Goal: Information Seeking & Learning: Learn about a topic

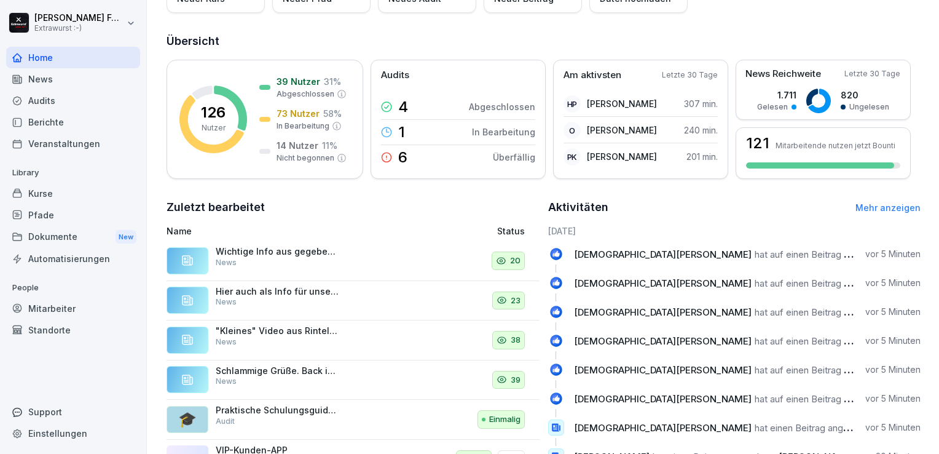
scroll to position [178, 0]
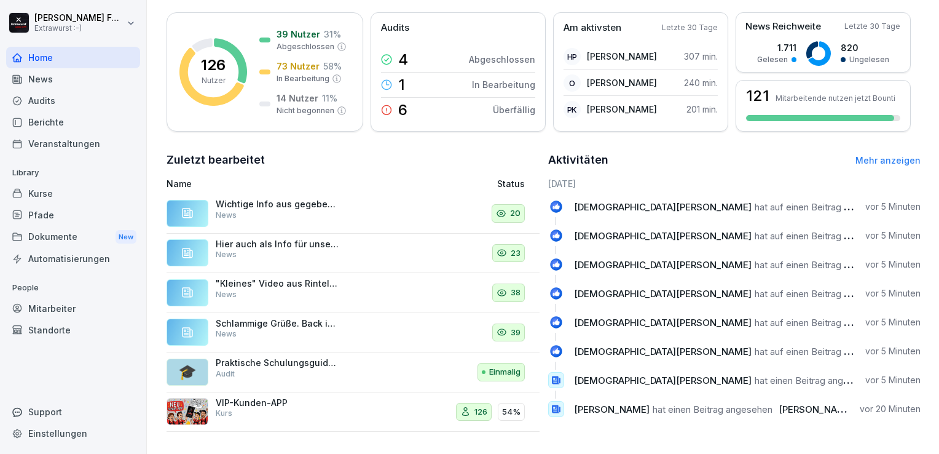
click at [296, 199] on p "Wichtige Info aus gegebenem Anlass ! Es ist nicht erlaubt, Produkte anzubieten …" at bounding box center [277, 204] width 123 height 11
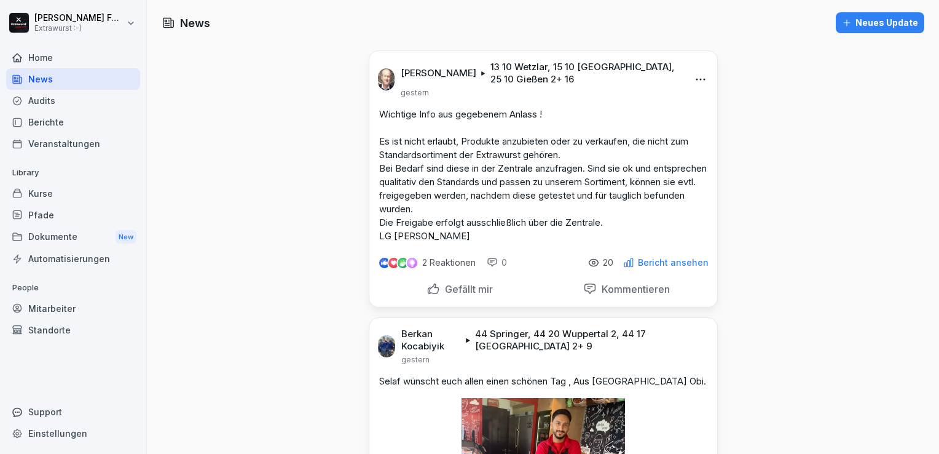
click at [679, 267] on p "Bericht ansehen" at bounding box center [673, 263] width 71 height 10
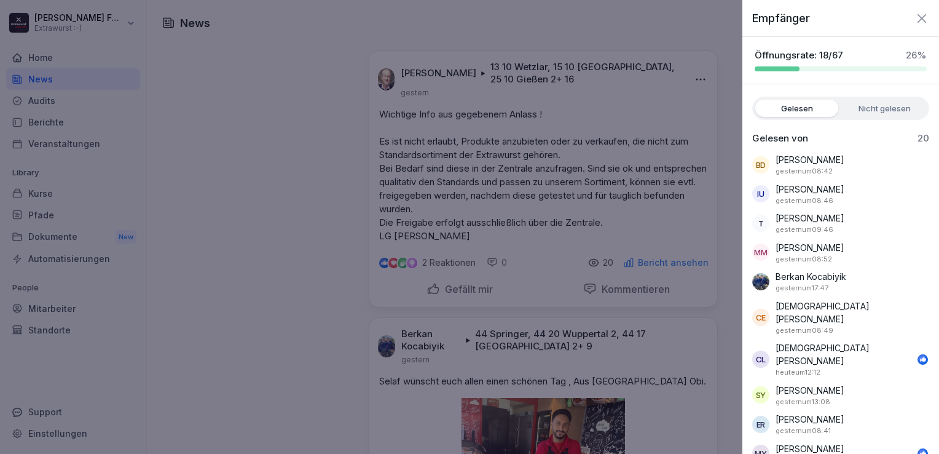
click at [674, 235] on div at bounding box center [469, 227] width 939 height 454
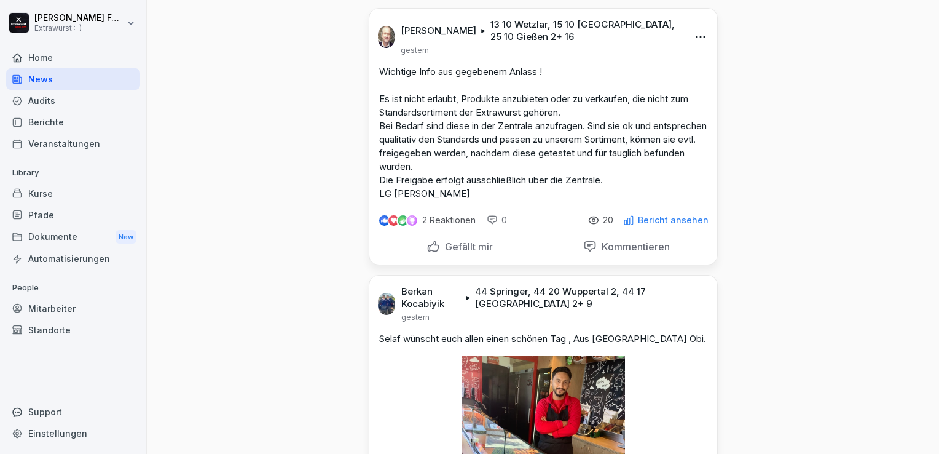
scroll to position [61, 0]
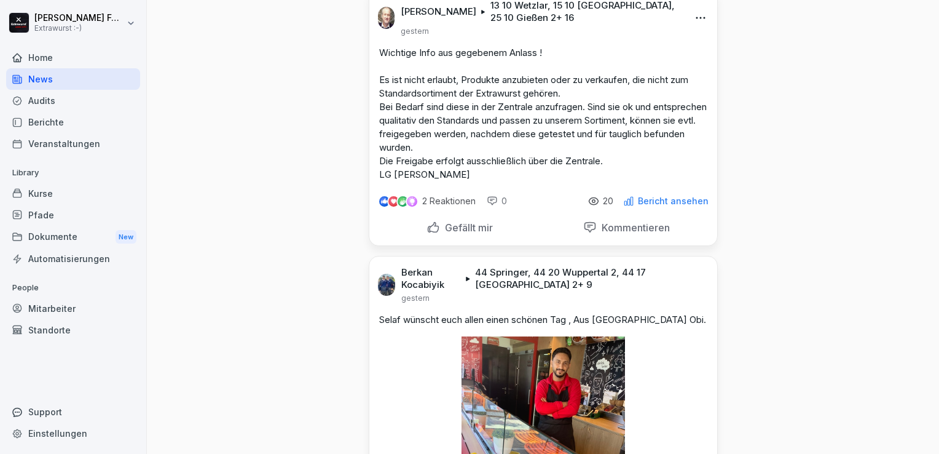
click at [71, 237] on div "Dokumente New" at bounding box center [73, 237] width 134 height 23
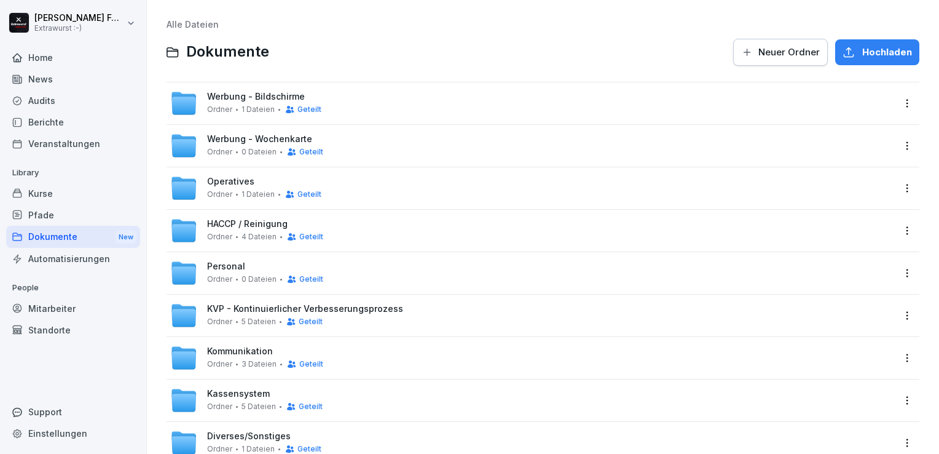
click at [279, 98] on span "Werbung - Bildschirme" at bounding box center [256, 97] width 98 height 10
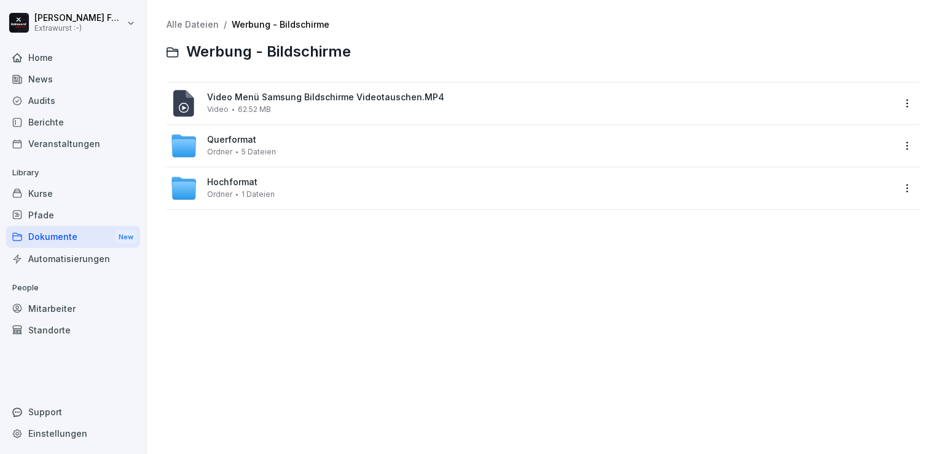
click at [71, 242] on div "Dokumente New" at bounding box center [73, 237] width 134 height 23
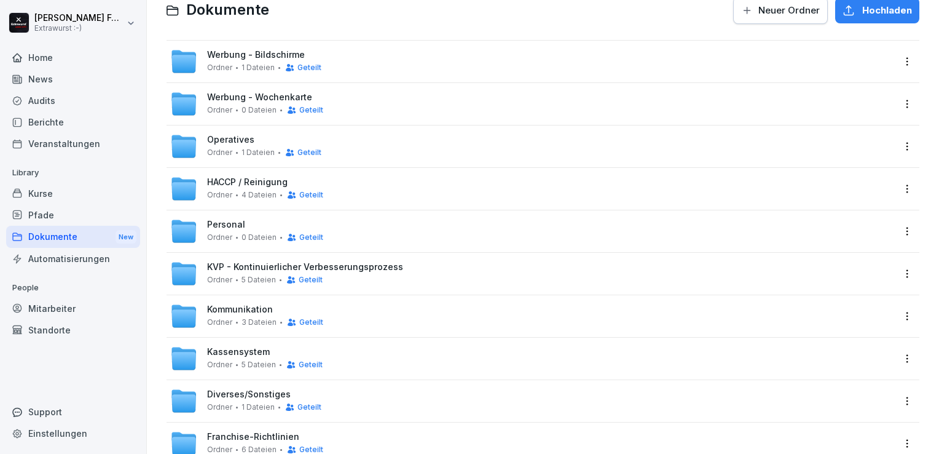
scroll to position [61, 0]
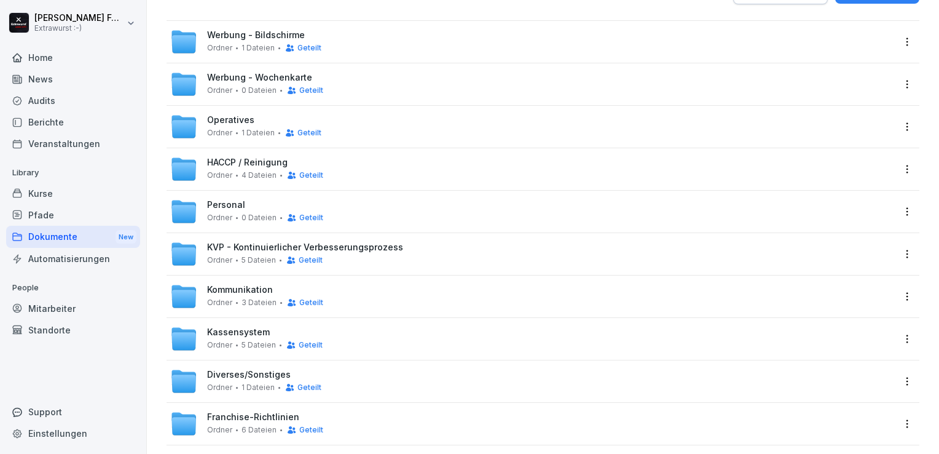
click at [239, 330] on span "Kassensystem" at bounding box center [238, 332] width 63 height 10
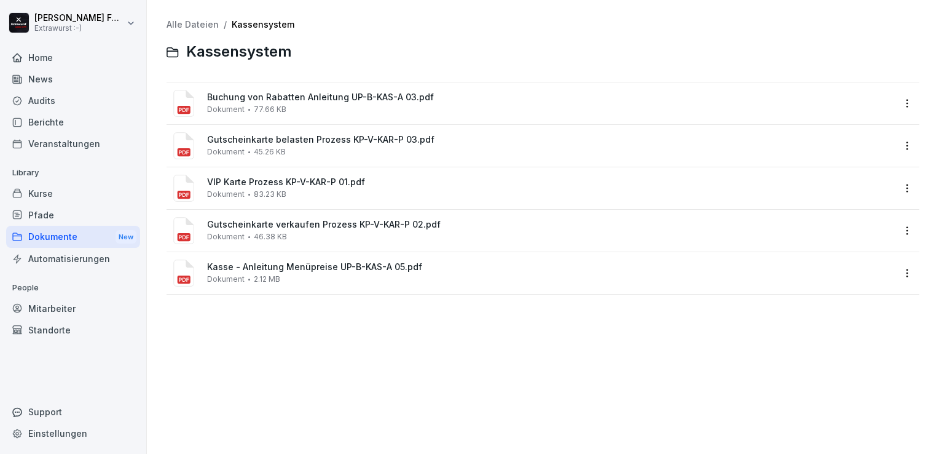
click at [234, 181] on span "VIP Karte Prozess KP-V-KAR-P 01.pdf" at bounding box center [550, 182] width 687 height 10
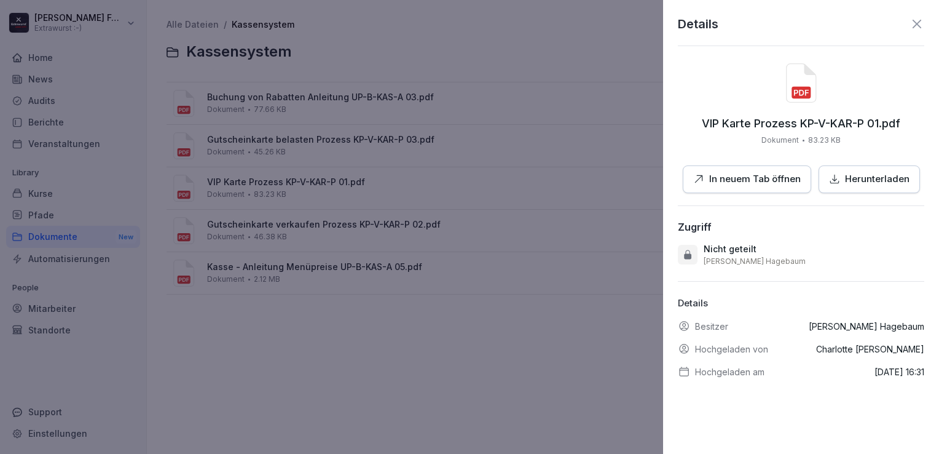
click at [807, 114] on div "VIP Karte Prozess KP-V-KAR-P 01.pdf Dokument 83.23 KB In neuem Tab öffnen Herun…" at bounding box center [801, 128] width 247 height 130
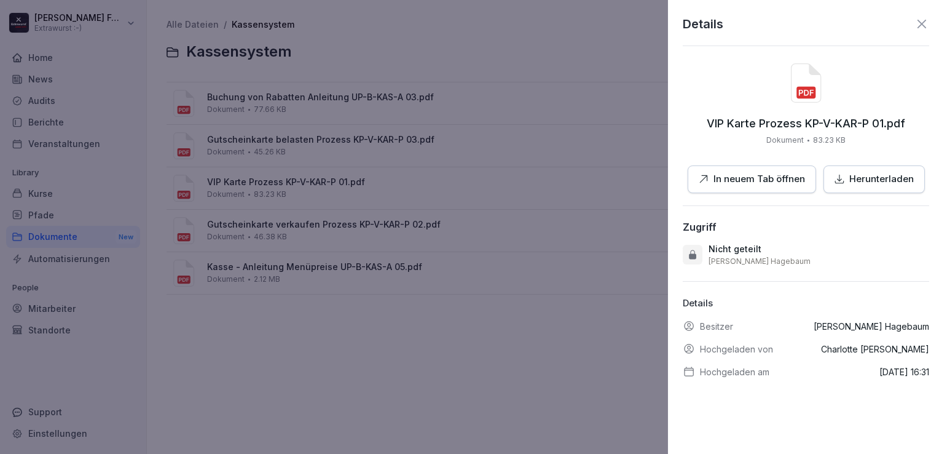
drag, startPoint x: 511, startPoint y: 255, endPoint x: 516, endPoint y: 259, distance: 7.0
click at [513, 255] on div at bounding box center [469, 227] width 939 height 454
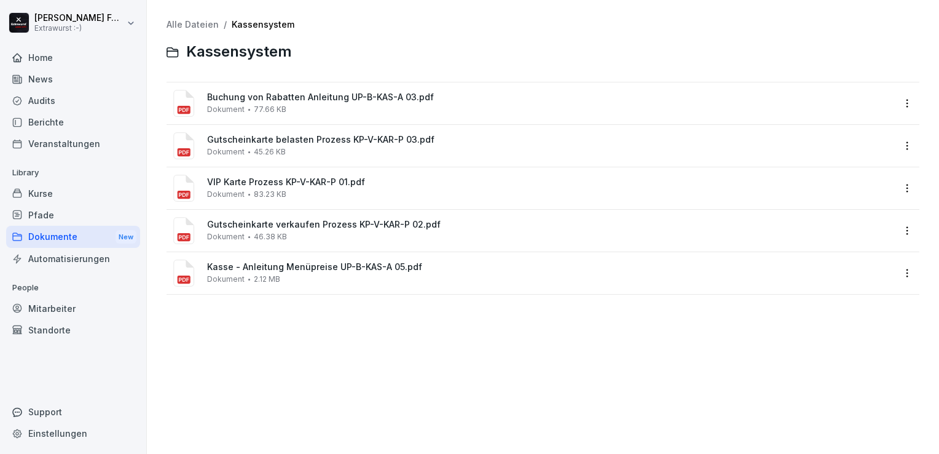
click at [59, 241] on div "Dokumente New" at bounding box center [73, 237] width 134 height 23
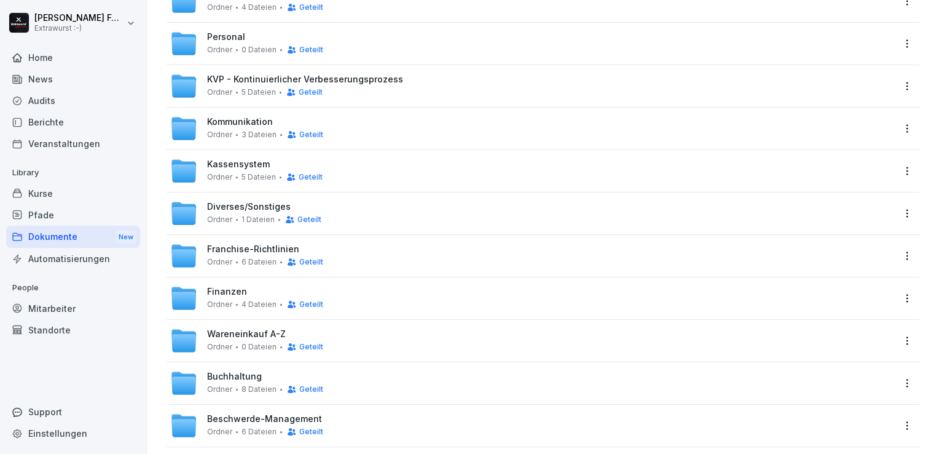
scroll to position [293, 0]
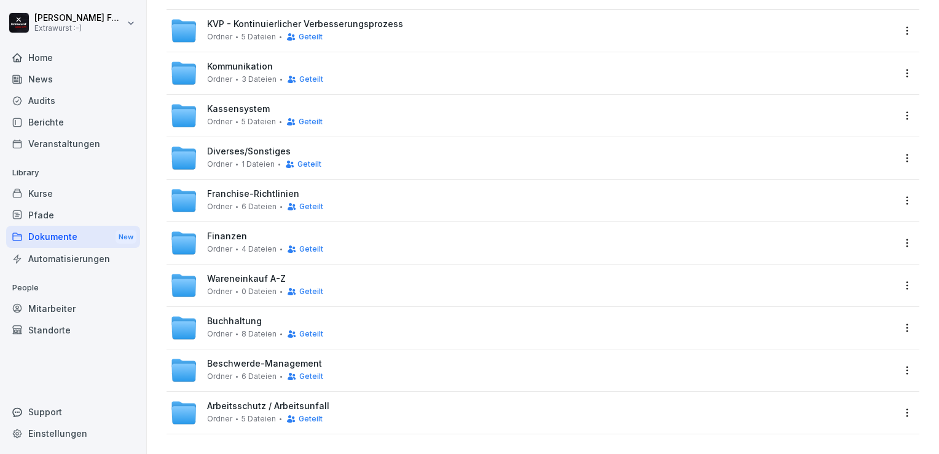
click at [236, 316] on span "Buchhaltung" at bounding box center [234, 321] width 55 height 10
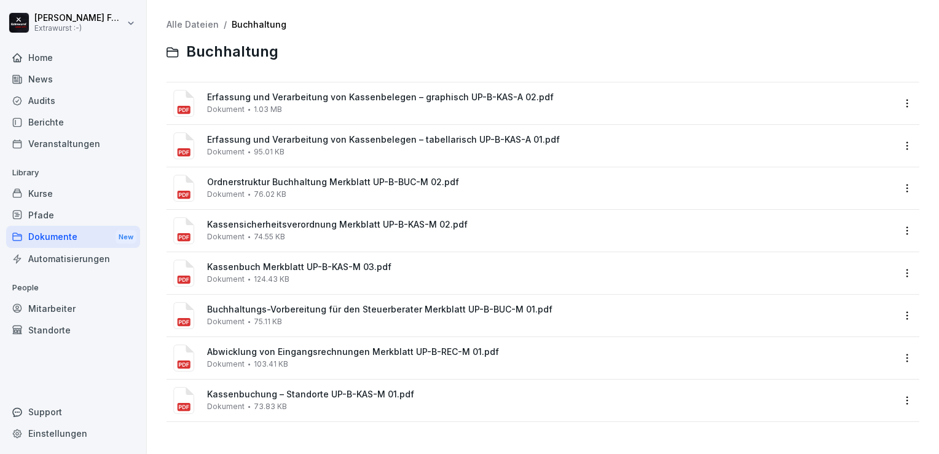
click at [39, 55] on div "Home" at bounding box center [73, 58] width 134 height 22
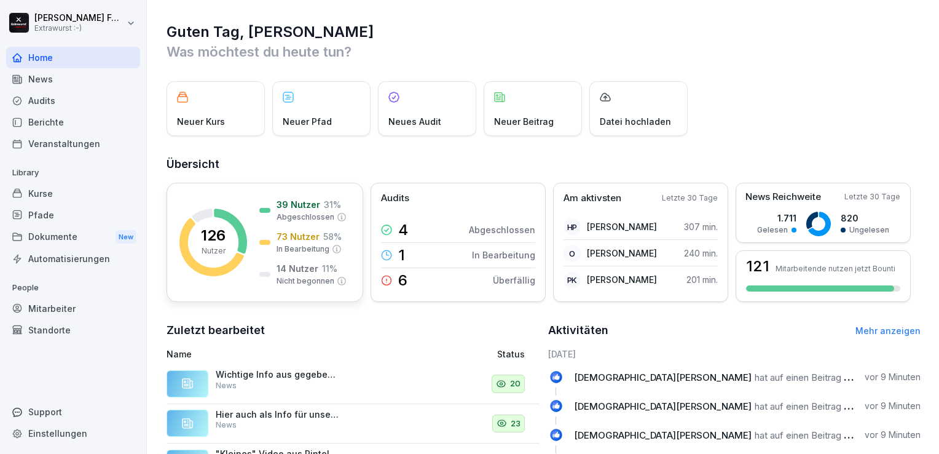
click at [301, 242] on p "73 Nutzer" at bounding box center [298, 236] width 43 height 13
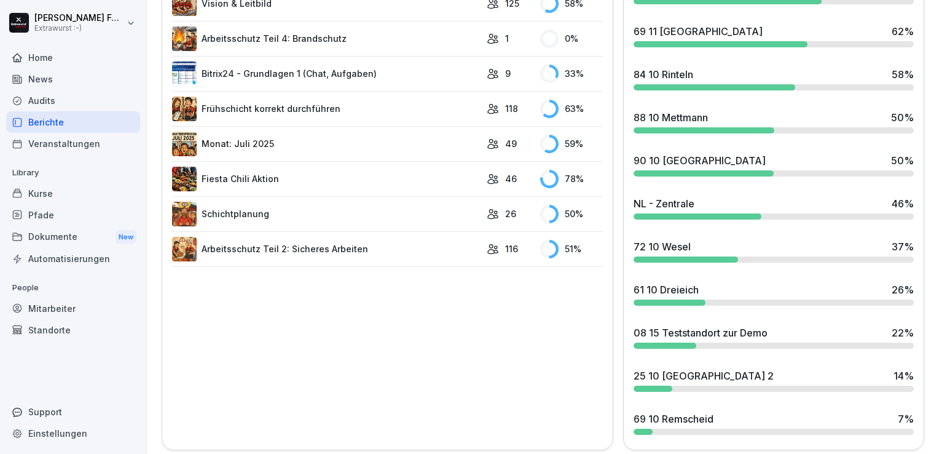
scroll to position [1518, 0]
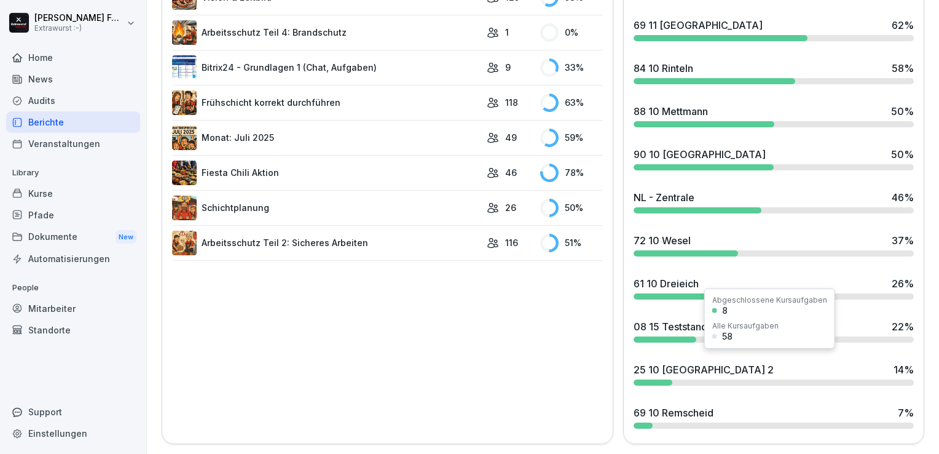
click at [668, 365] on div "25 10 [GEOGRAPHIC_DATA] 2" at bounding box center [704, 369] width 140 height 15
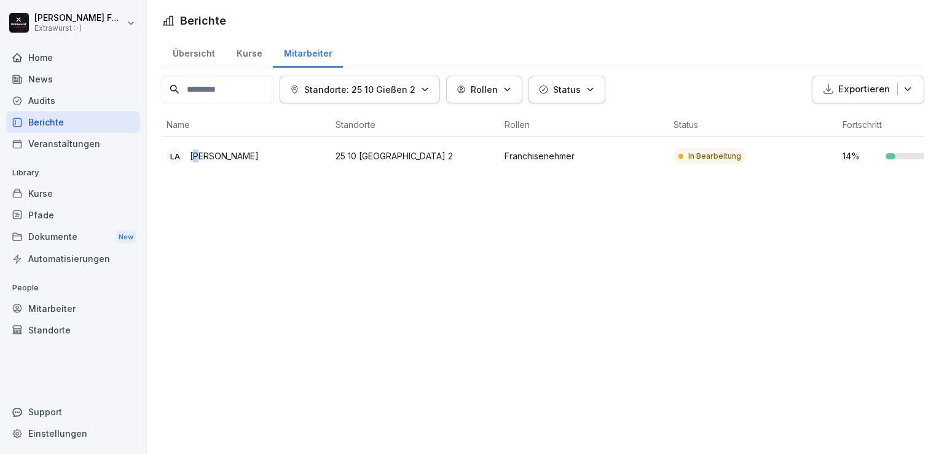
click at [200, 151] on p "[PERSON_NAME]" at bounding box center [224, 155] width 69 height 13
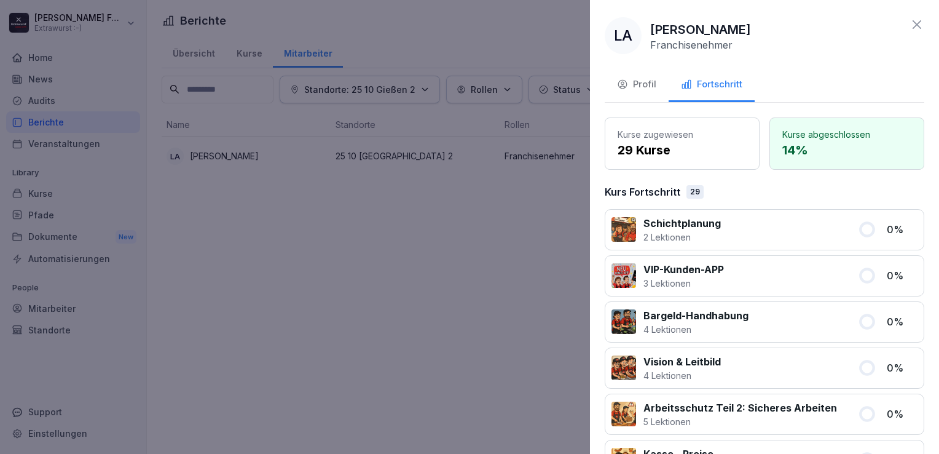
click at [913, 21] on icon at bounding box center [917, 24] width 9 height 9
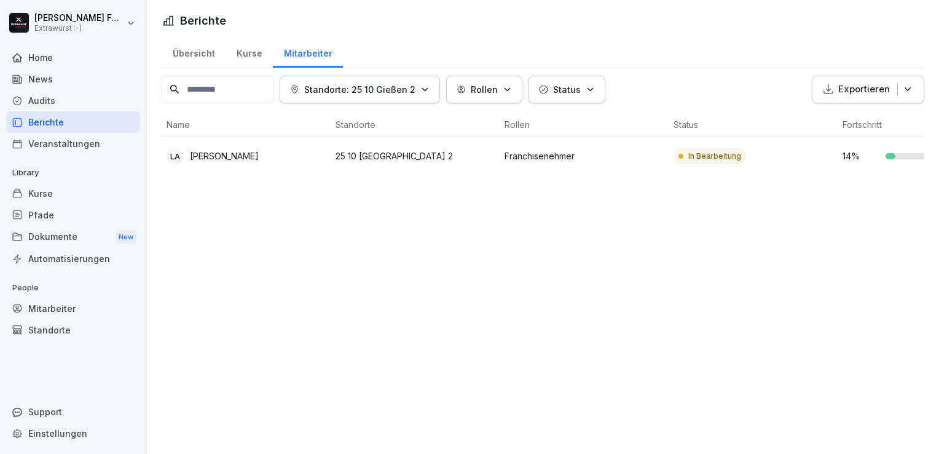
click at [591, 90] on icon "button" at bounding box center [590, 89] width 9 height 9
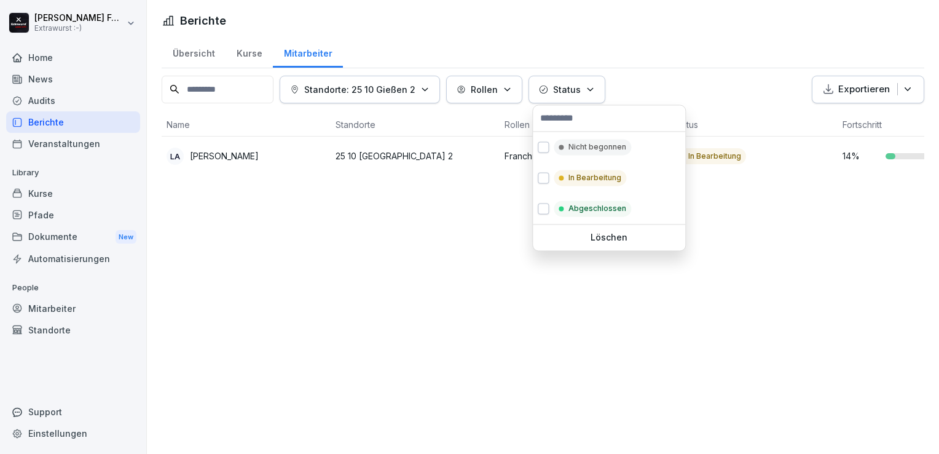
click at [591, 88] on icon "button" at bounding box center [590, 89] width 5 height 2
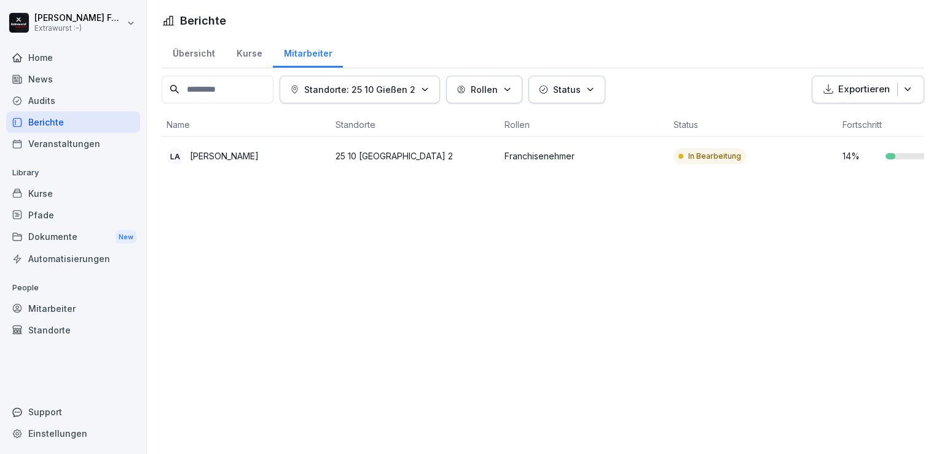
click at [567, 343] on div "Berichte Übersicht Kurse Mitarbeiter Standorte: 25 10 Gießen 2 Rollen Status Ex…" at bounding box center [543, 227] width 792 height 454
click at [430, 86] on icon "button" at bounding box center [424, 89] width 9 height 9
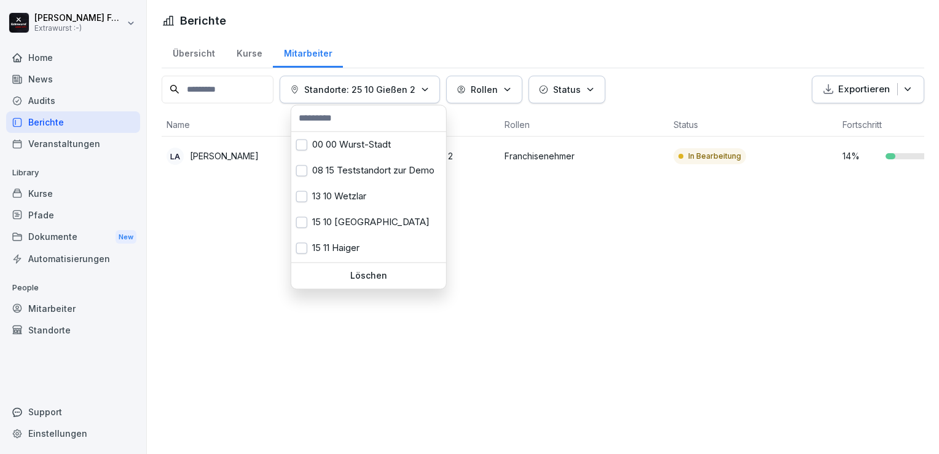
click at [436, 80] on button "Standorte: 25 10 Gießen 2" at bounding box center [360, 90] width 160 height 28
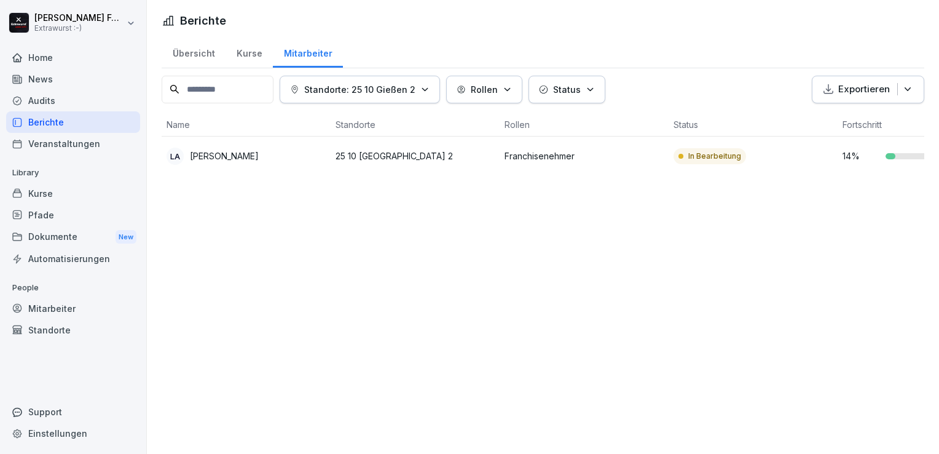
click at [246, 52] on div "Kurse" at bounding box center [249, 51] width 47 height 31
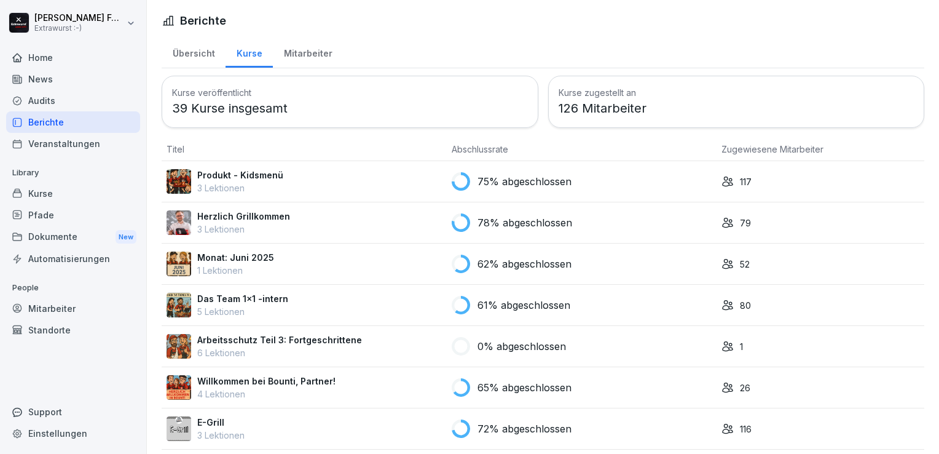
click at [298, 44] on div "Mitarbeiter" at bounding box center [308, 51] width 70 height 31
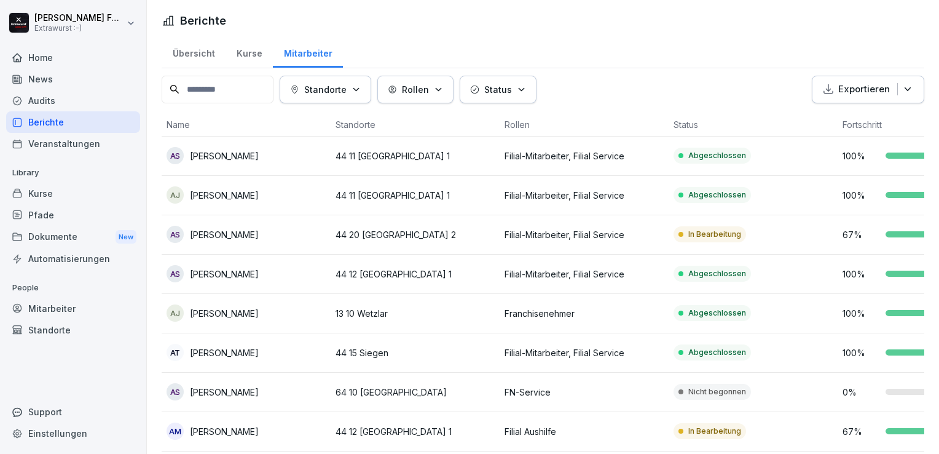
click at [358, 88] on icon "button" at bounding box center [355, 89] width 5 height 2
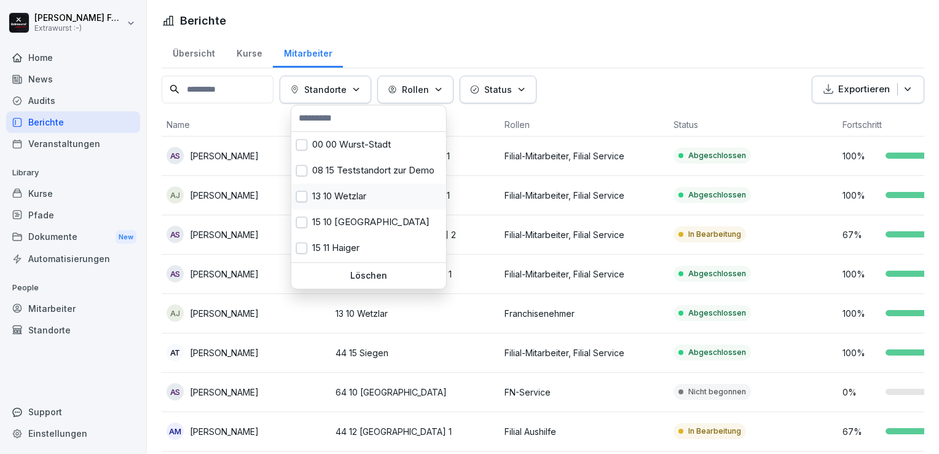
click at [303, 191] on button "button" at bounding box center [301, 196] width 11 height 11
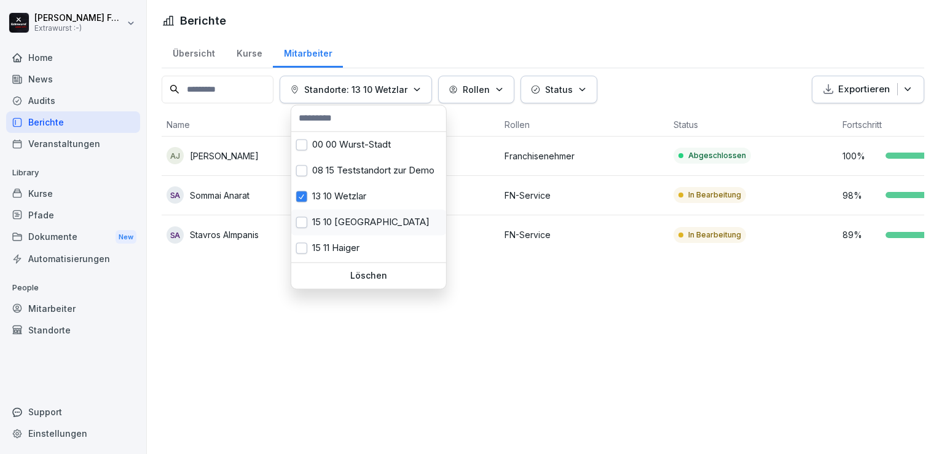
click at [304, 220] on button "button" at bounding box center [301, 221] width 11 height 11
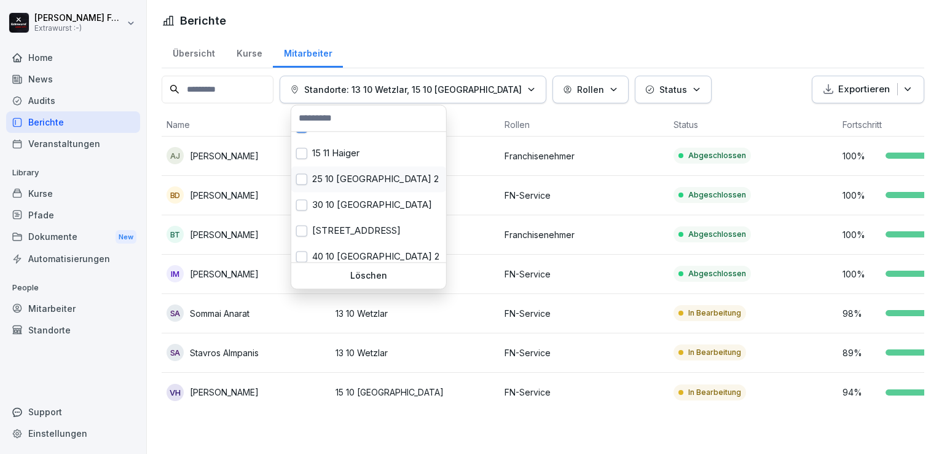
scroll to position [123, 0]
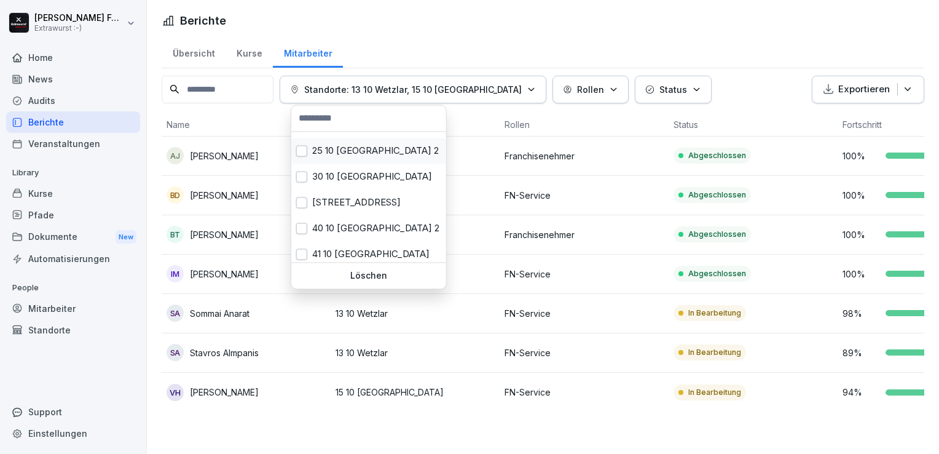
click at [302, 148] on button "button" at bounding box center [301, 150] width 11 height 11
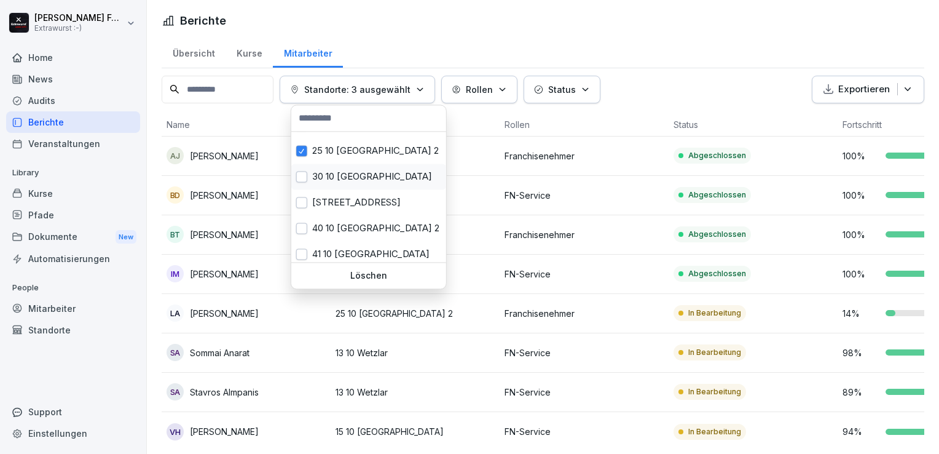
click at [300, 173] on button "button" at bounding box center [301, 176] width 11 height 11
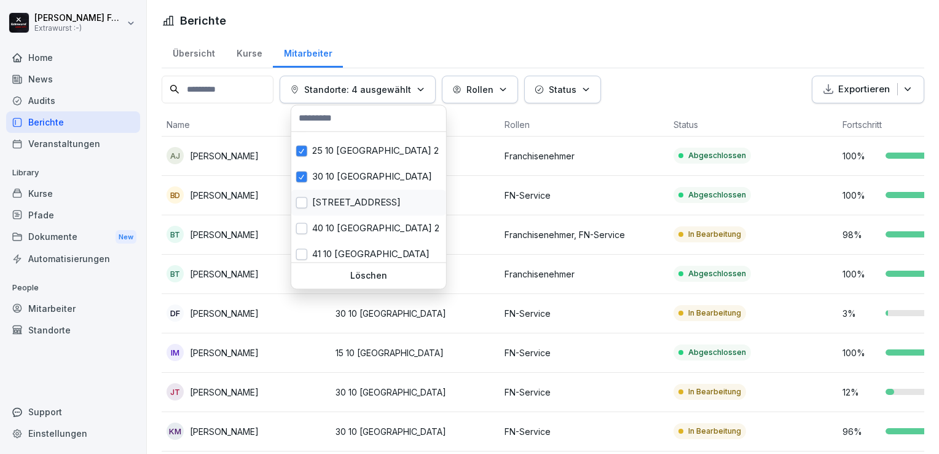
click at [303, 201] on button "button" at bounding box center [301, 202] width 11 height 11
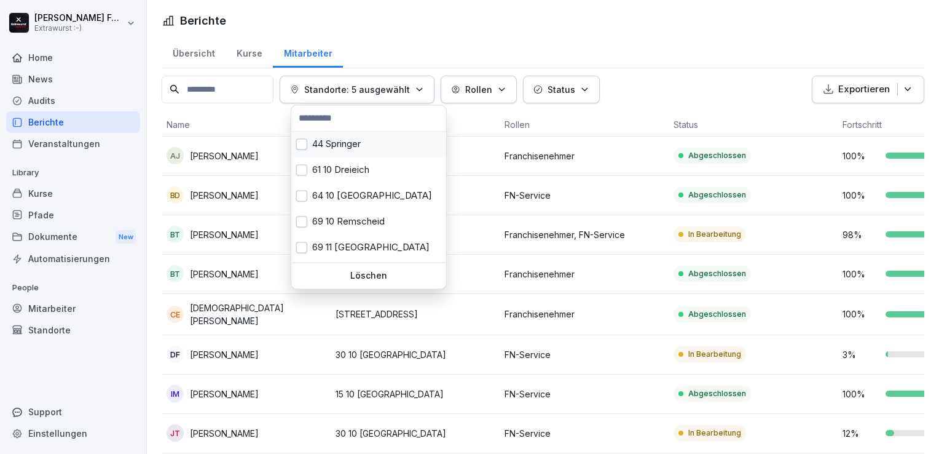
scroll to position [492, 0]
click at [299, 168] on button "button" at bounding box center [301, 169] width 11 height 11
click at [304, 194] on button "button" at bounding box center [301, 194] width 11 height 11
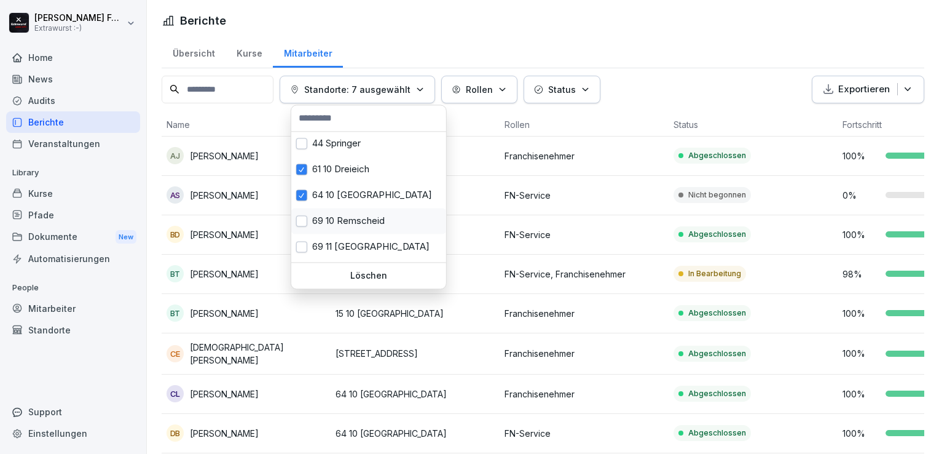
click at [307, 216] on div "69 10 Remscheid" at bounding box center [368, 221] width 155 height 26
click at [302, 247] on button "button" at bounding box center [301, 246] width 11 height 11
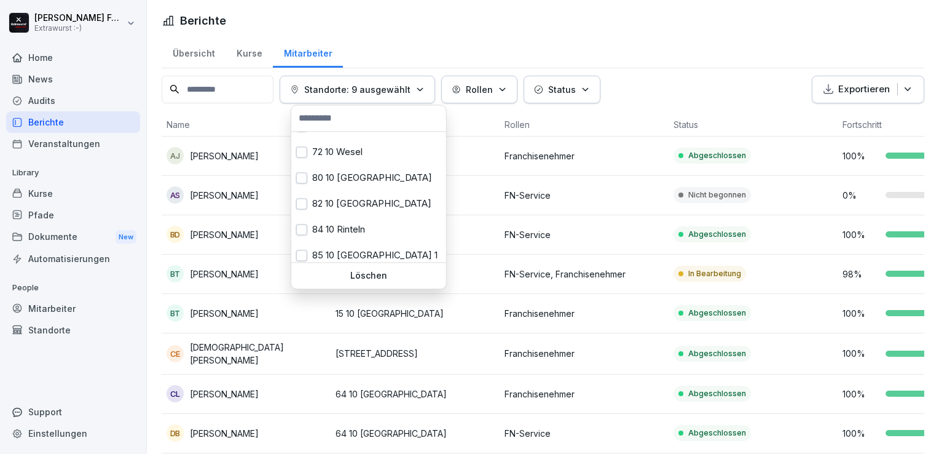
scroll to position [615, 0]
click at [302, 149] on button "button" at bounding box center [301, 149] width 11 height 11
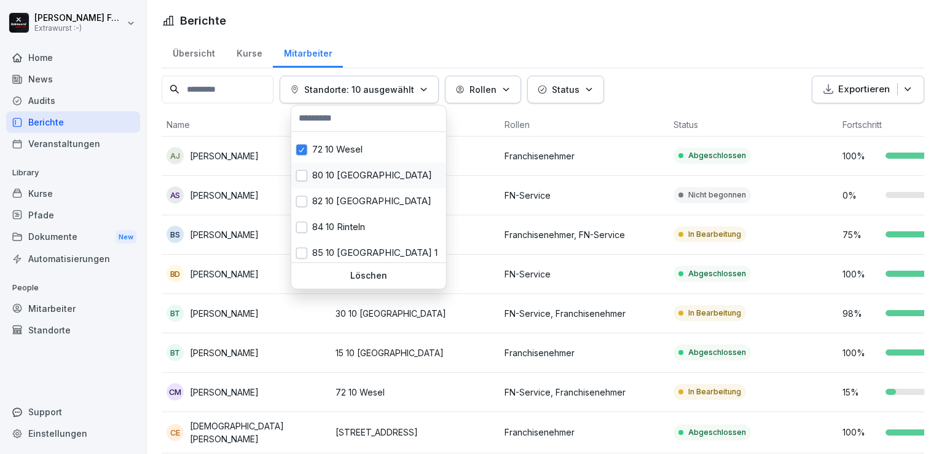
click at [300, 176] on button "button" at bounding box center [301, 175] width 11 height 11
click at [308, 197] on div "82 10 [GEOGRAPHIC_DATA]" at bounding box center [368, 201] width 155 height 26
click at [327, 232] on div "84 10 Rinteln" at bounding box center [368, 227] width 155 height 26
click at [334, 255] on div "85 10 [GEOGRAPHIC_DATA] 1" at bounding box center [368, 253] width 155 height 26
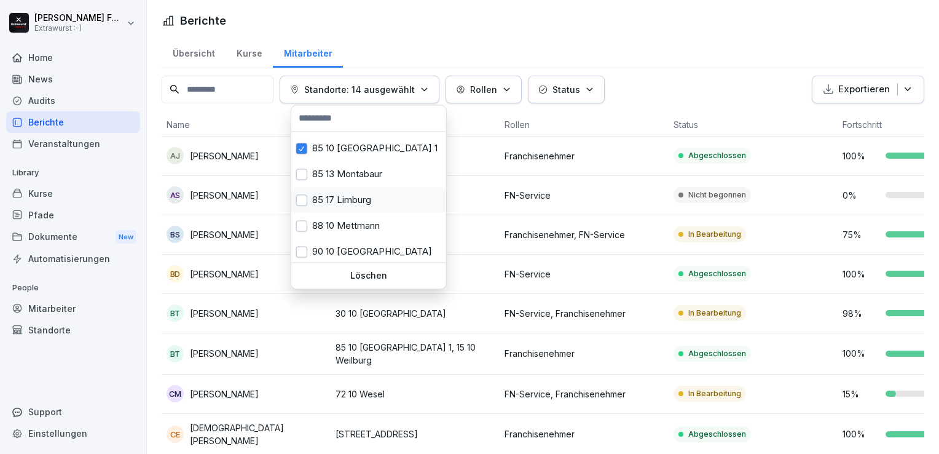
scroll to position [738, 0]
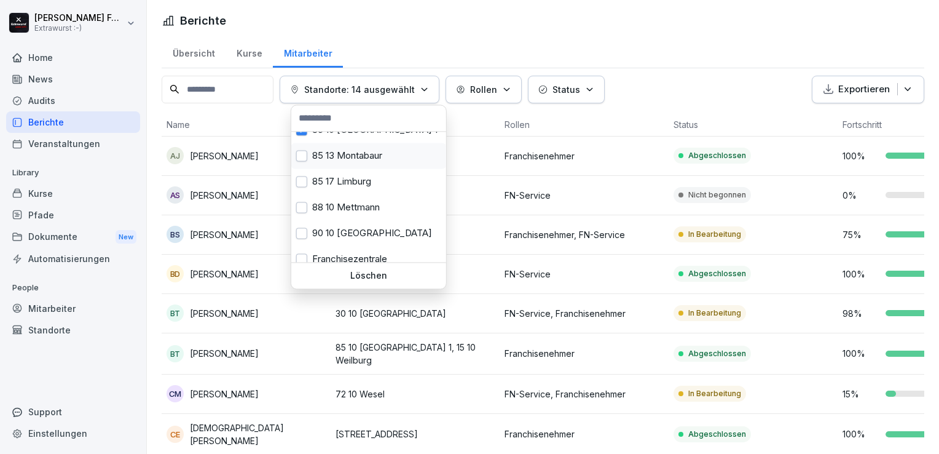
click at [387, 159] on div "85 13 Montabaur" at bounding box center [368, 156] width 155 height 26
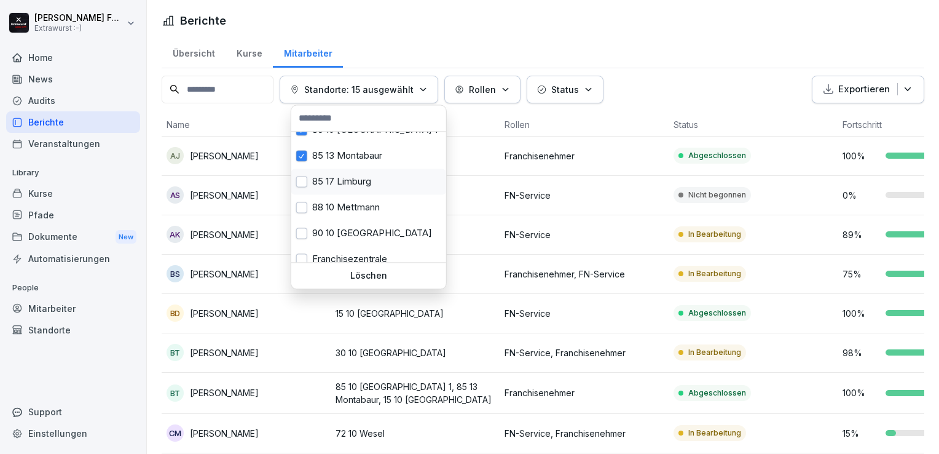
click at [361, 183] on div "85 17 Limburg" at bounding box center [368, 181] width 155 height 26
click at [359, 207] on div "88 10 Mettmann" at bounding box center [368, 207] width 155 height 26
click at [359, 230] on div "90 10 [GEOGRAPHIC_DATA]" at bounding box center [368, 233] width 155 height 26
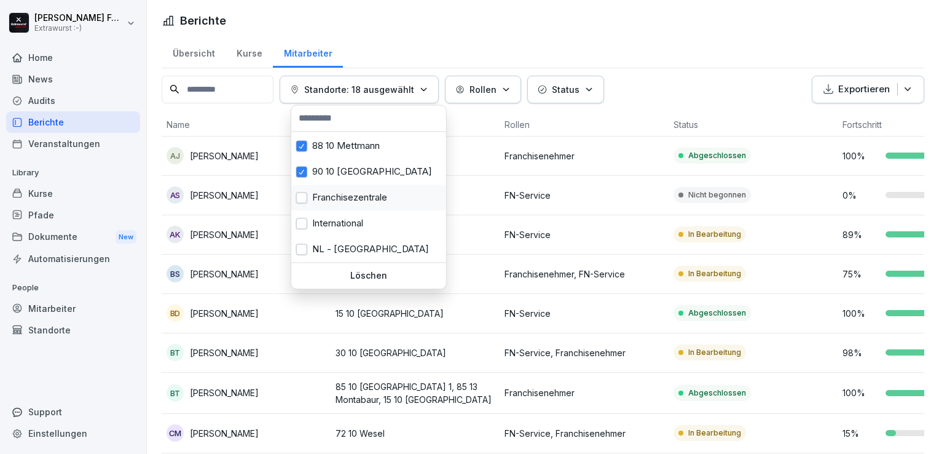
click at [371, 197] on div "Franchisezentrale" at bounding box center [368, 197] width 155 height 26
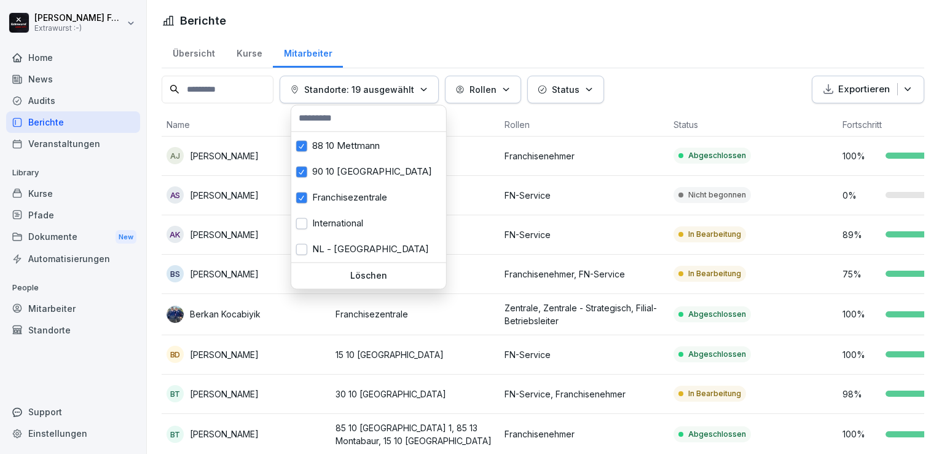
click at [476, 180] on html "[PERSON_NAME] Extrawurst :-) Home News Audits Berichte Veranstaltungen Library …" at bounding box center [469, 227] width 939 height 454
